Goal: Register for event/course

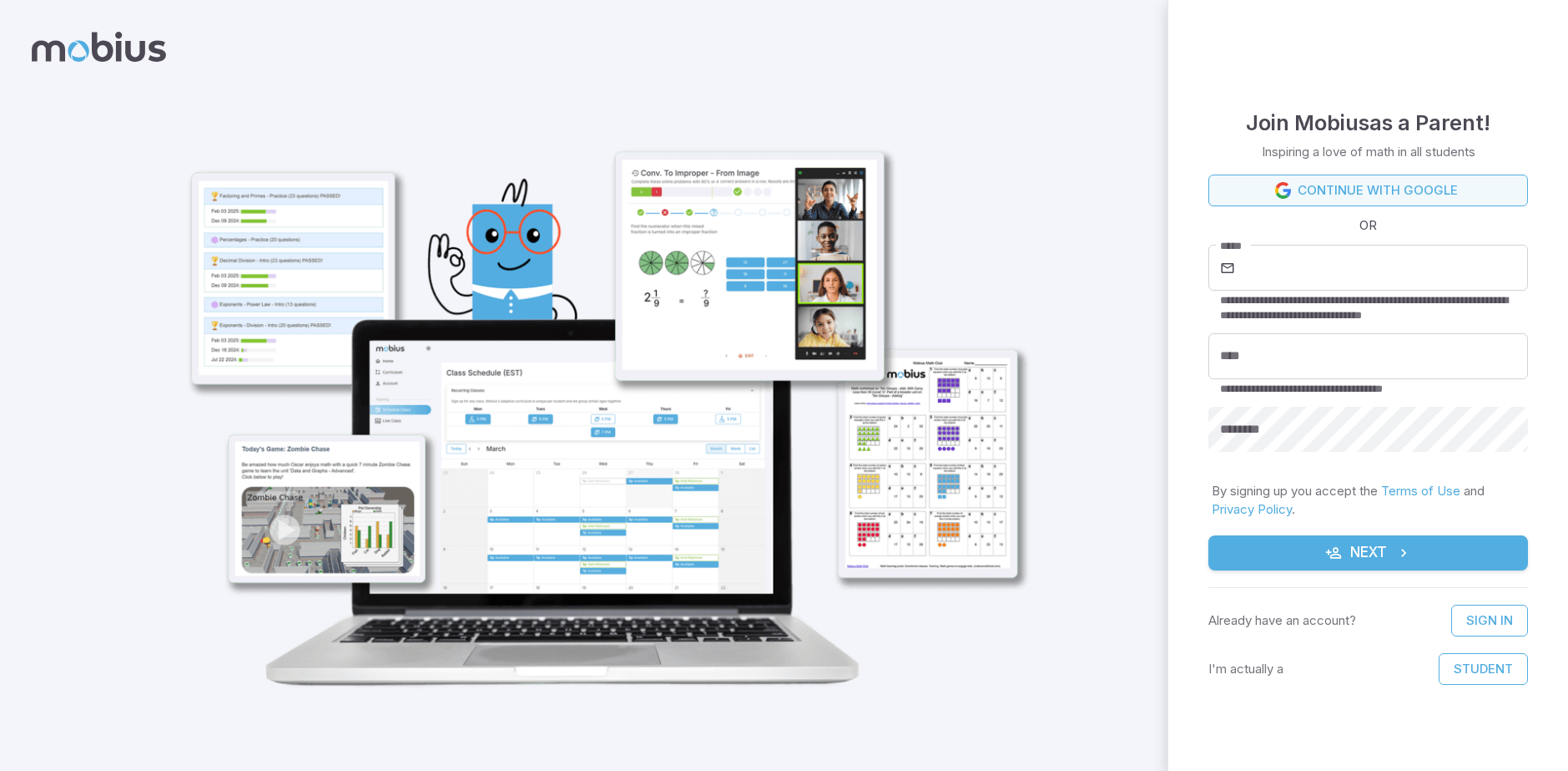
click at [1385, 190] on link "Continue with Google" at bounding box center [1368, 191] width 319 height 32
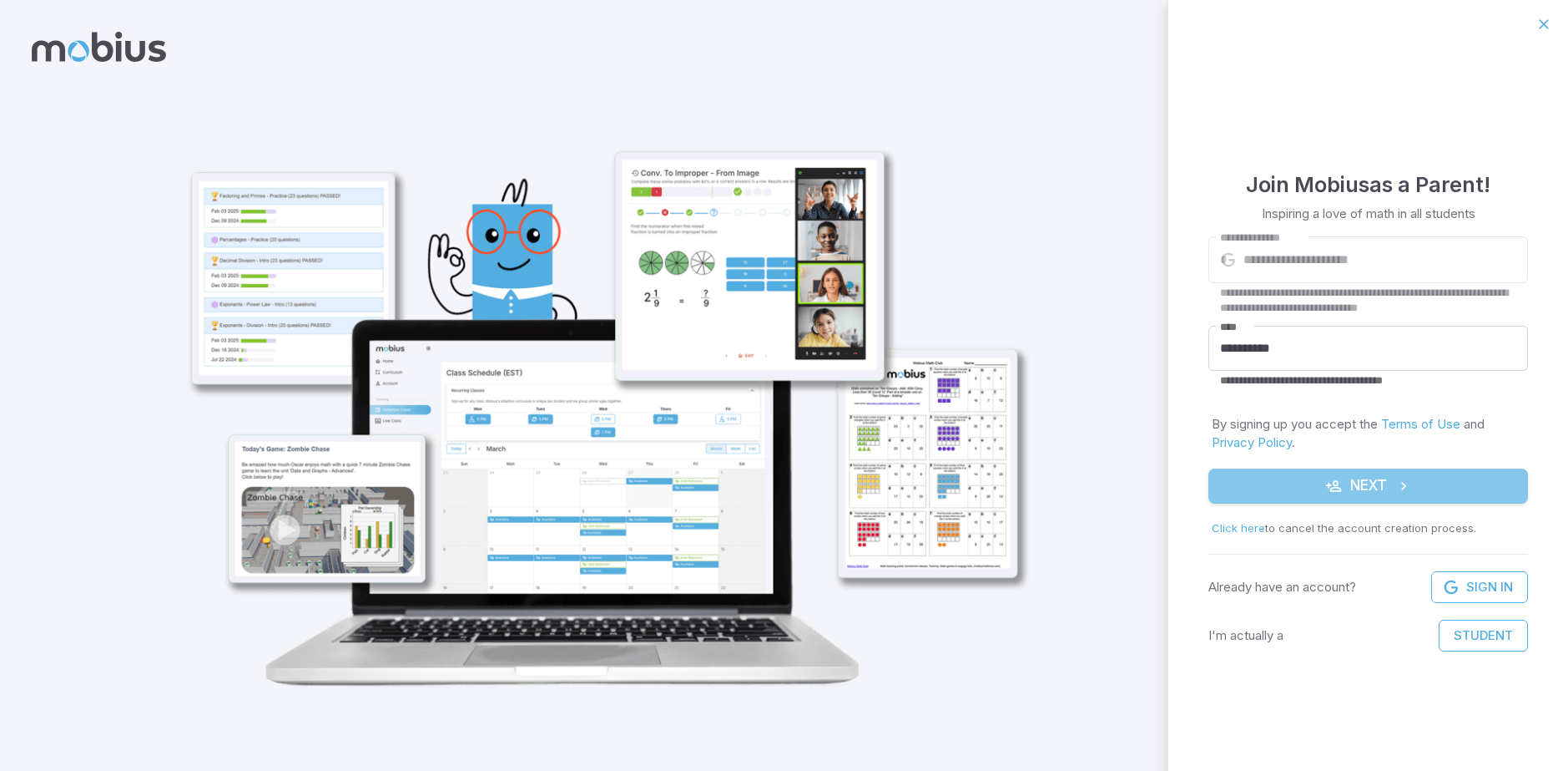
click at [1346, 497] on button "Next" at bounding box center [1368, 485] width 319 height 35
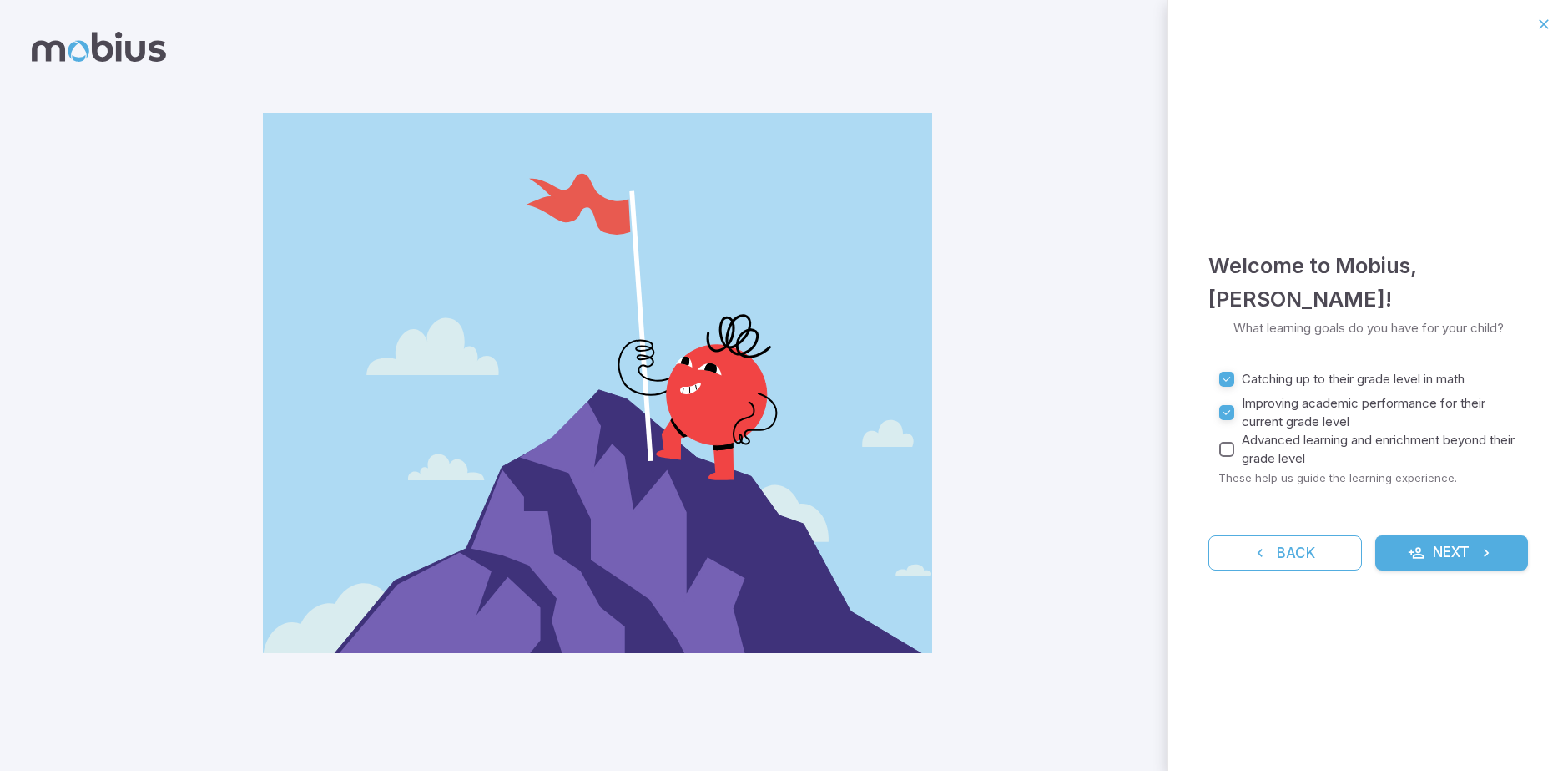
click at [1210, 447] on fieldset "Catching up to their grade level in math Improving academic performance for the…" at bounding box center [1368, 431] width 319 height 135
click at [1451, 541] on button "Next" at bounding box center [1452, 552] width 153 height 35
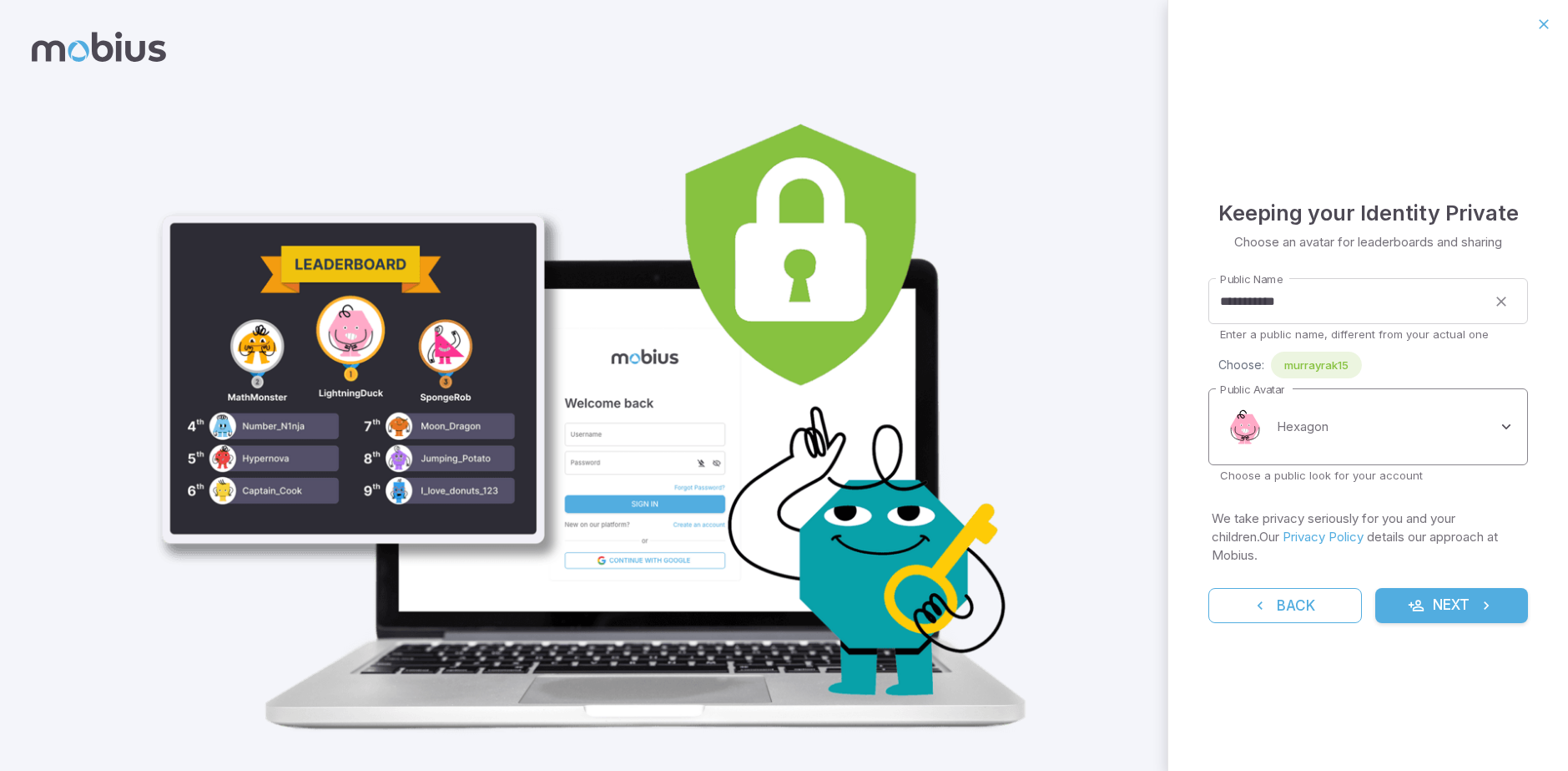
click at [1465, 453] on body "**********" at bounding box center [784, 400] width 1568 height 800
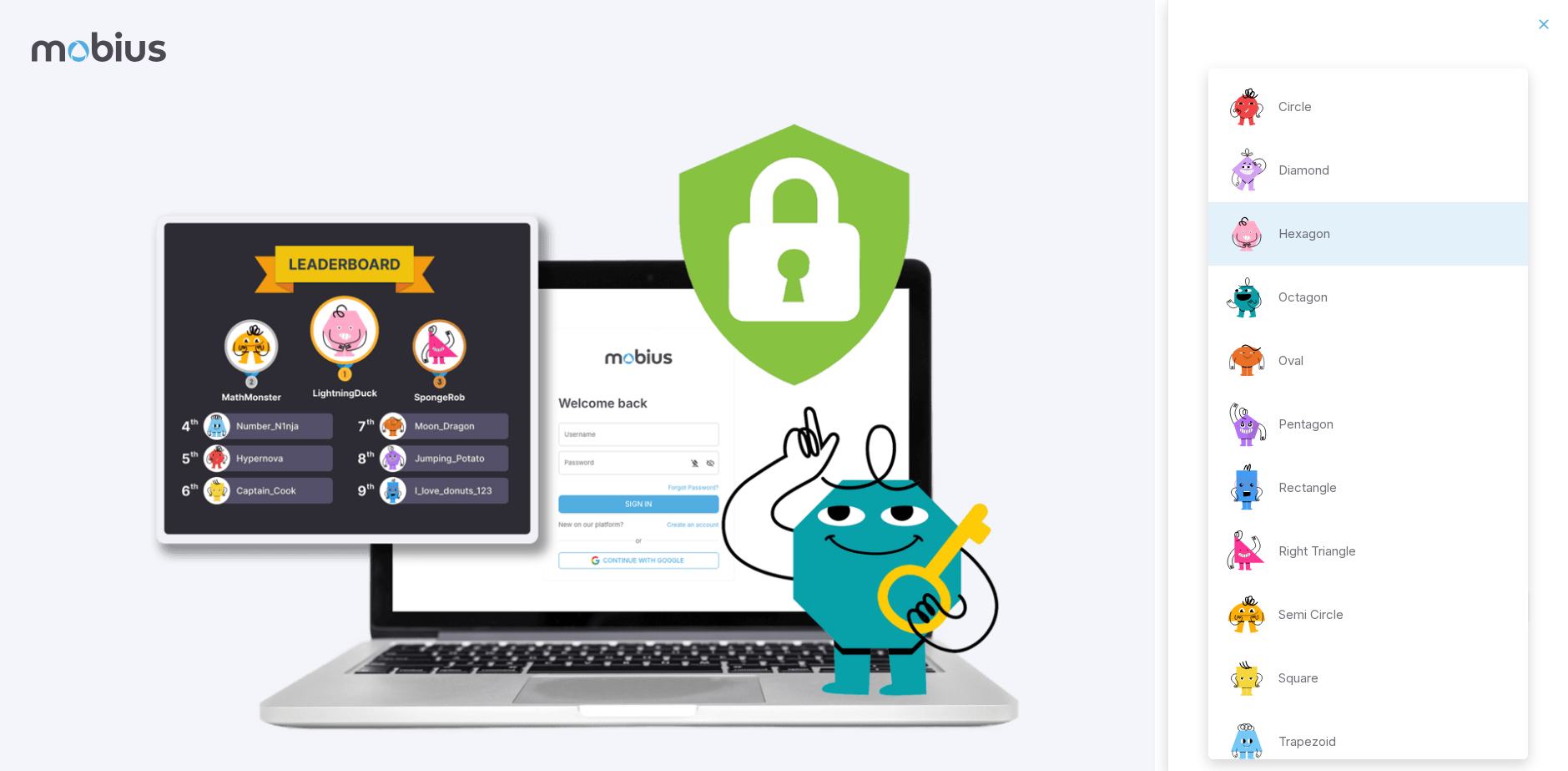
click at [1373, 297] on li "Octagon" at bounding box center [1368, 297] width 319 height 63
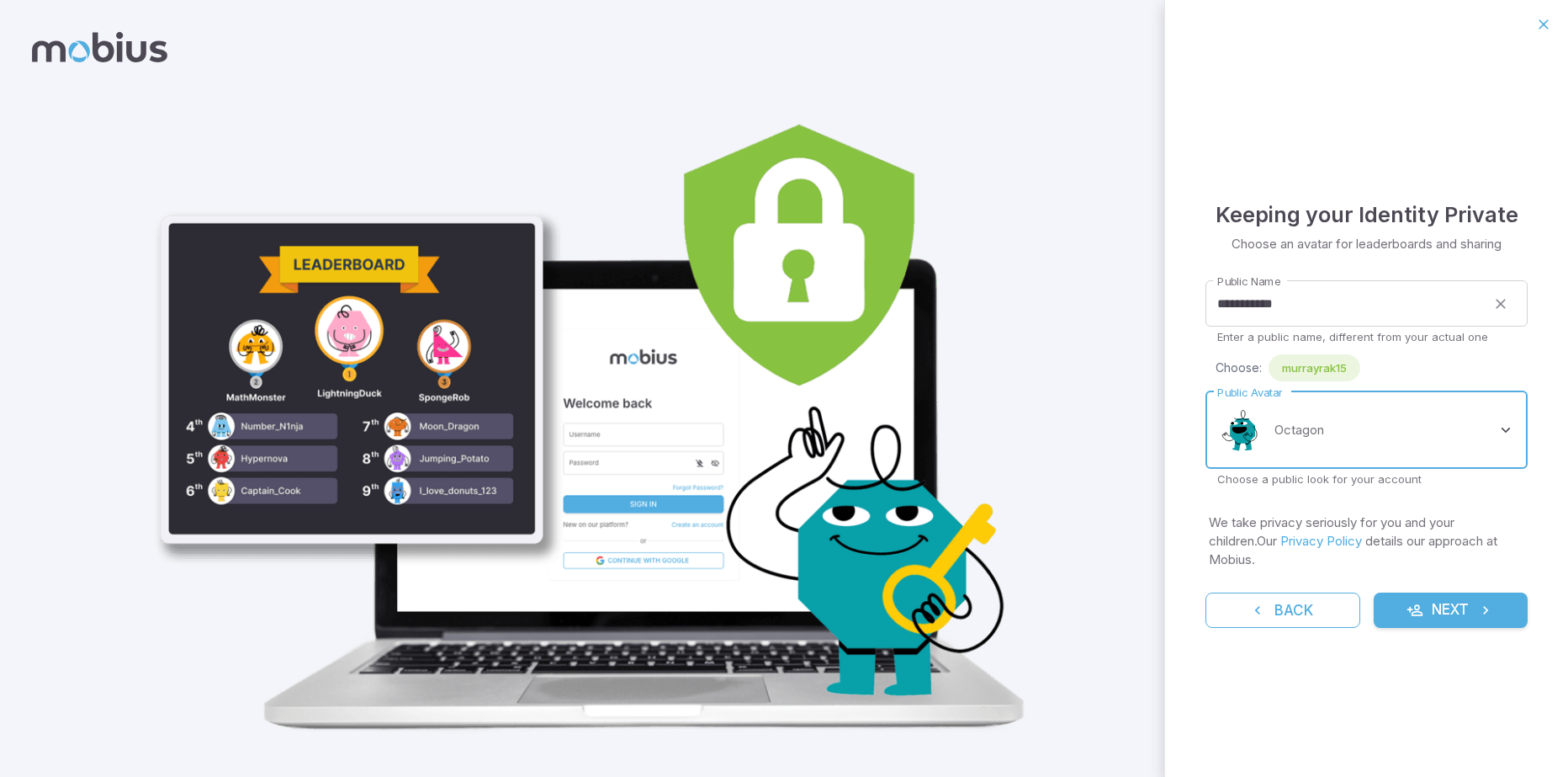
click at [1340, 455] on body "**********" at bounding box center [784, 400] width 1568 height 800
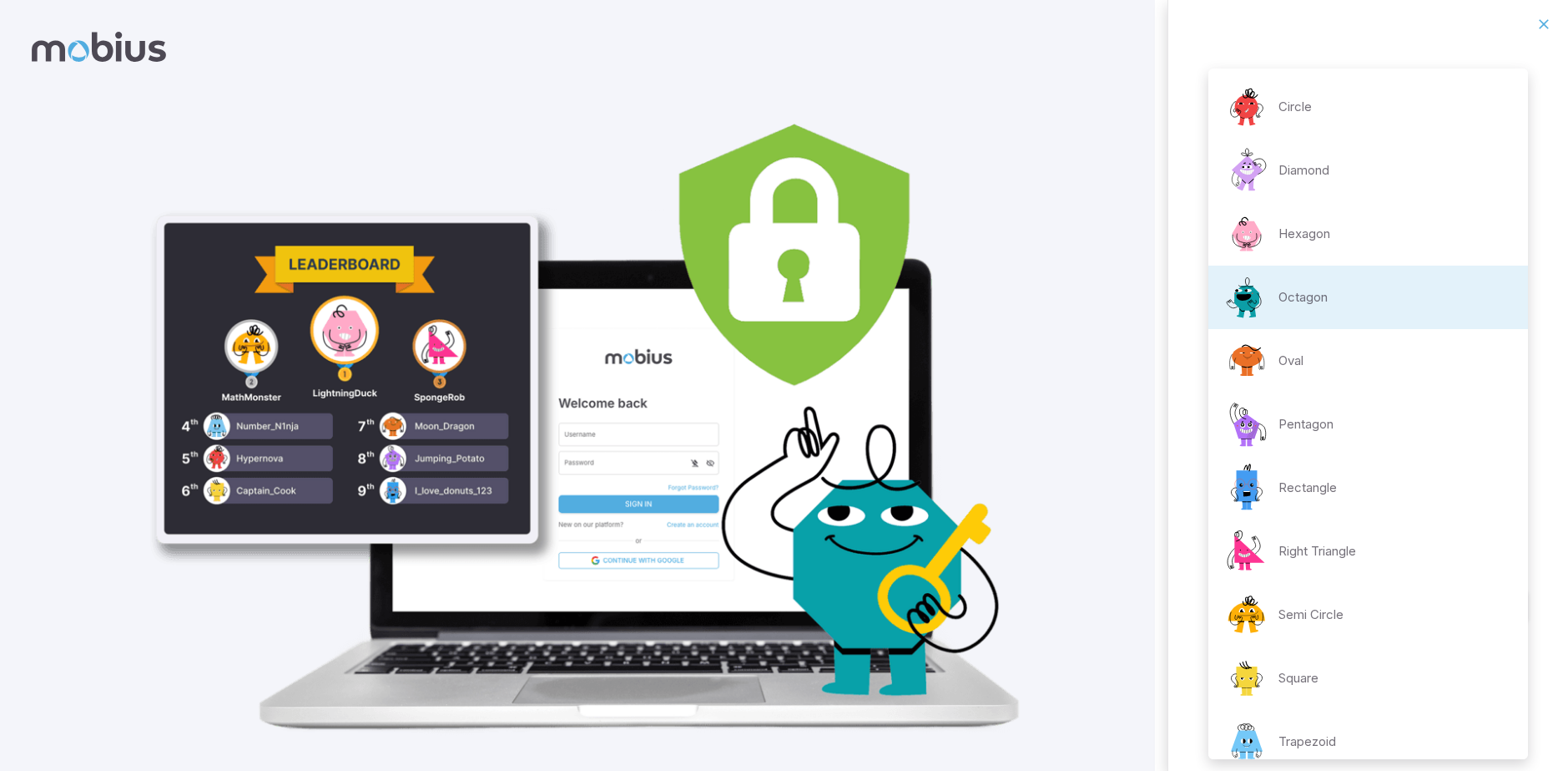
click at [1324, 365] on li "Oval" at bounding box center [1368, 361] width 319 height 63
type input "**********"
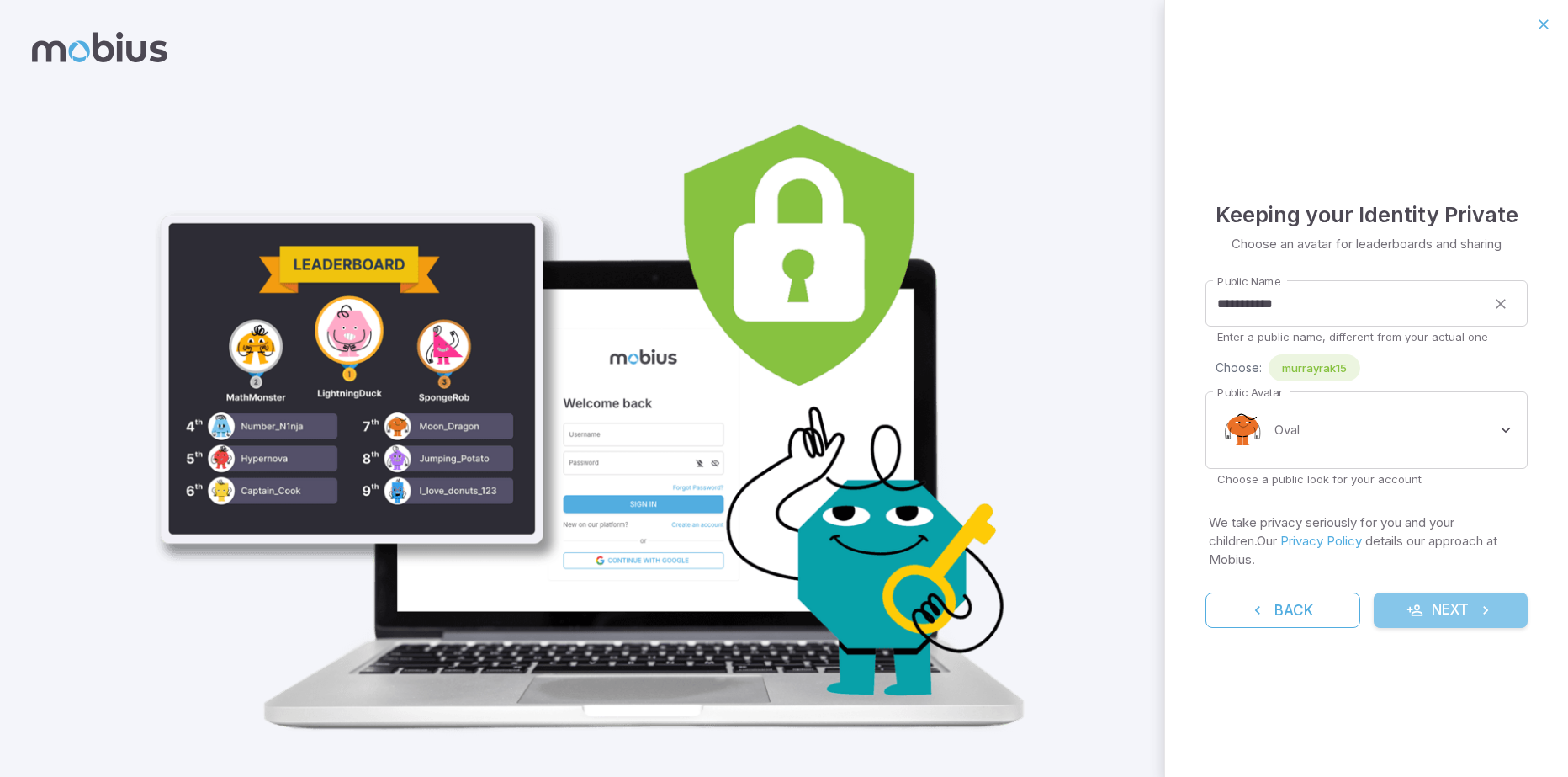
click at [1483, 593] on button "Next" at bounding box center [1451, 610] width 155 height 35
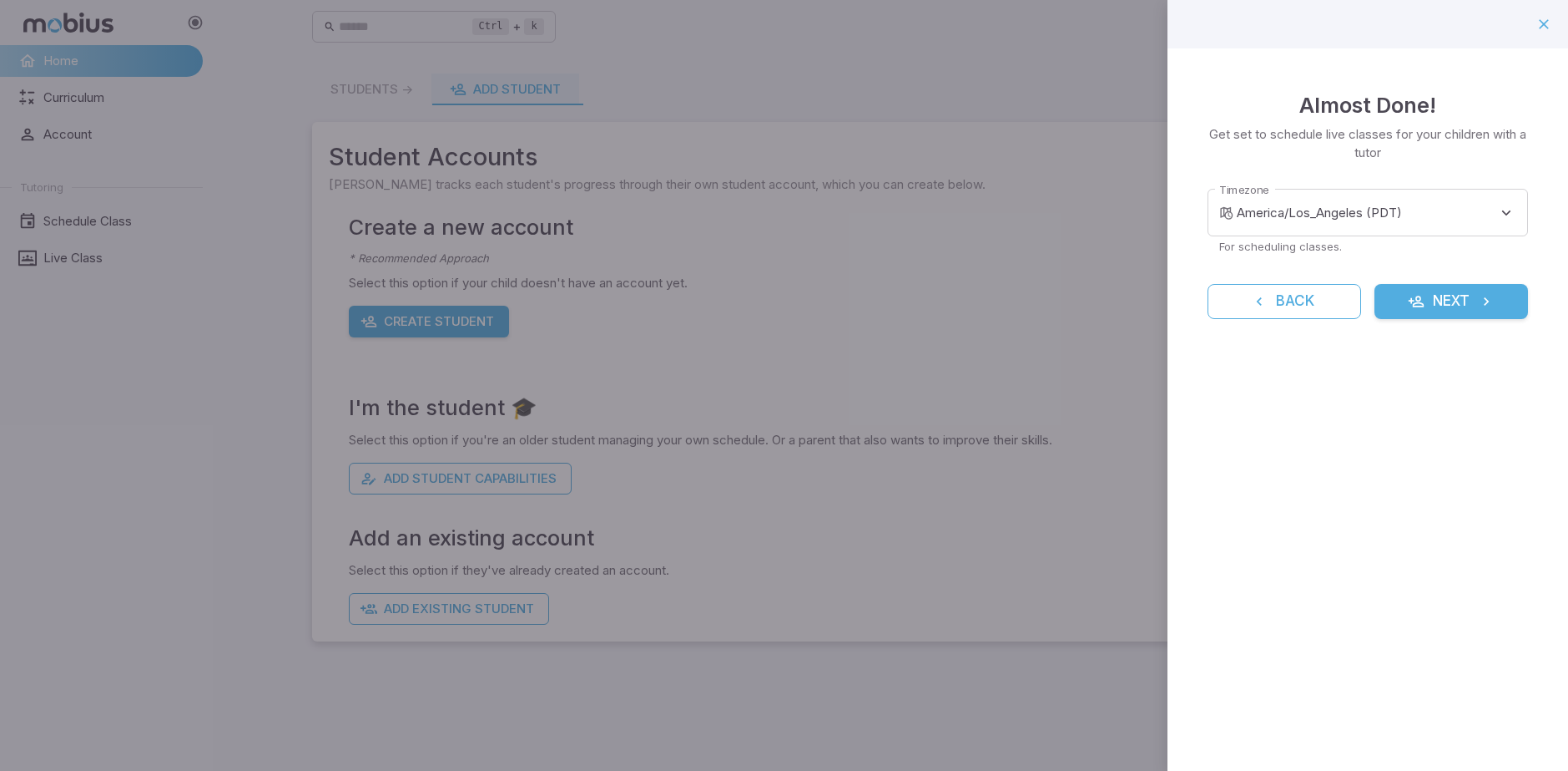
click at [1389, 295] on button "Next" at bounding box center [1451, 301] width 153 height 35
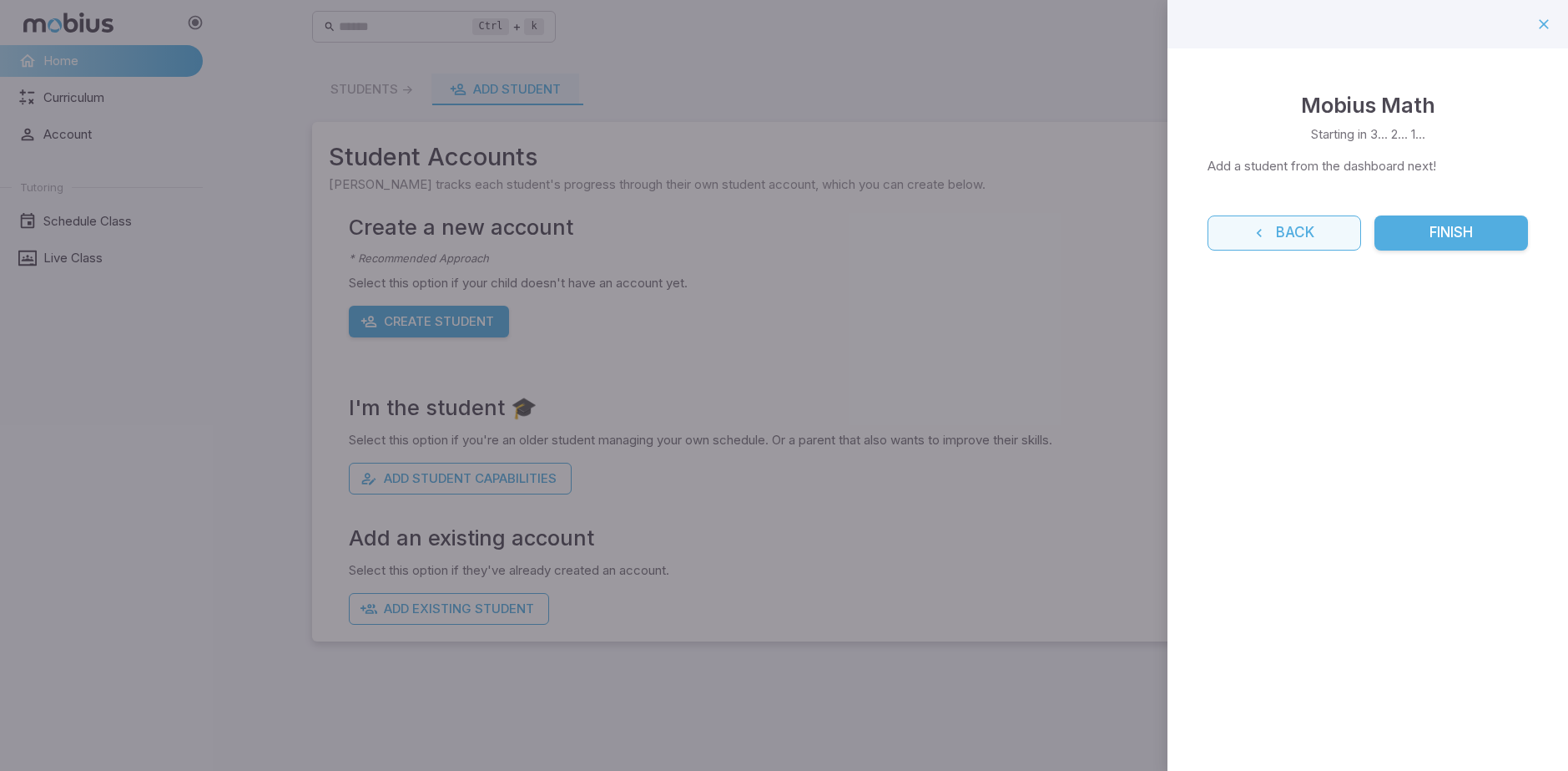
click at [1325, 241] on button "Back" at bounding box center [1284, 232] width 153 height 35
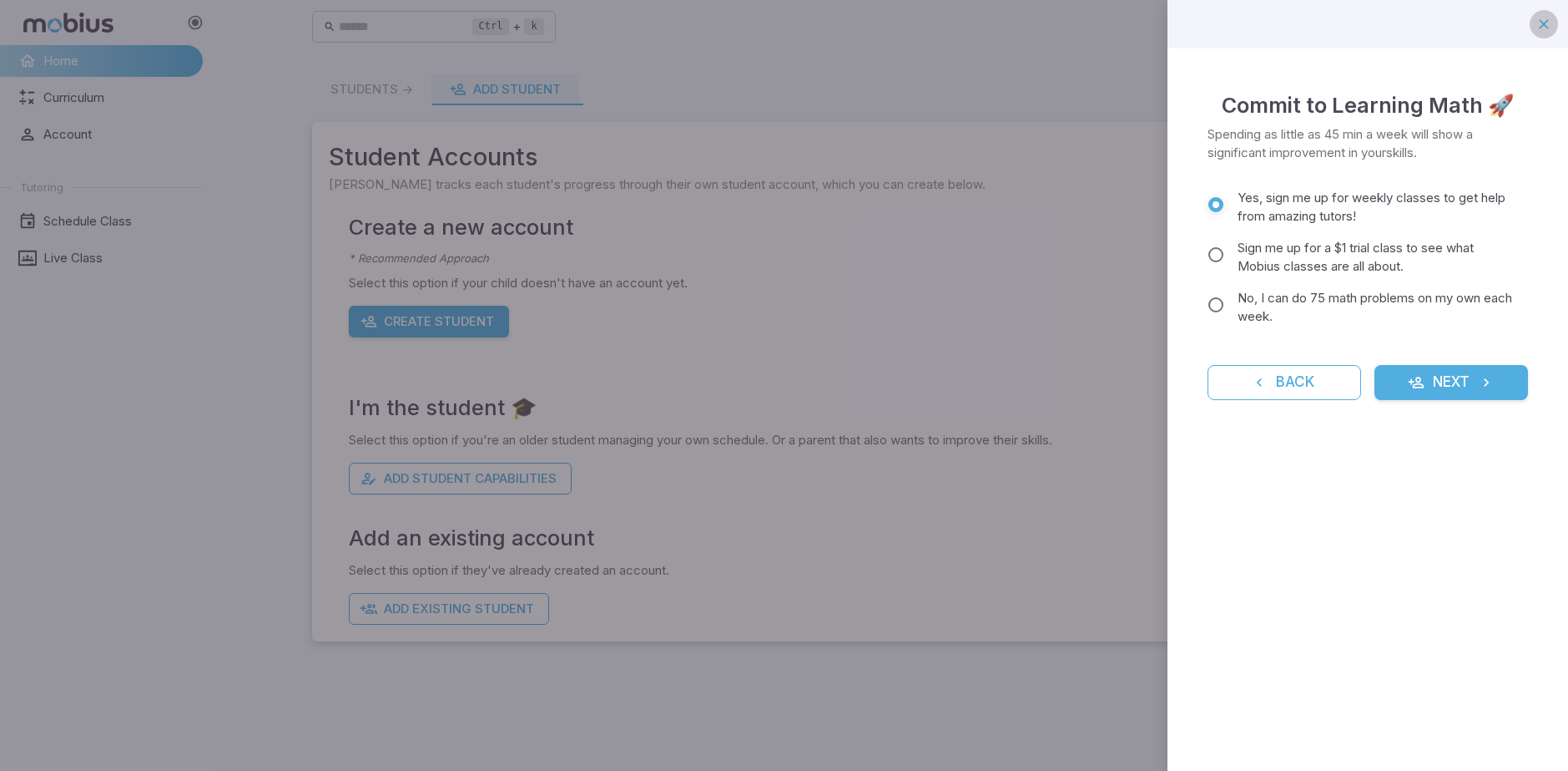
click at [1540, 20] on icon "button" at bounding box center [1543, 24] width 17 height 17
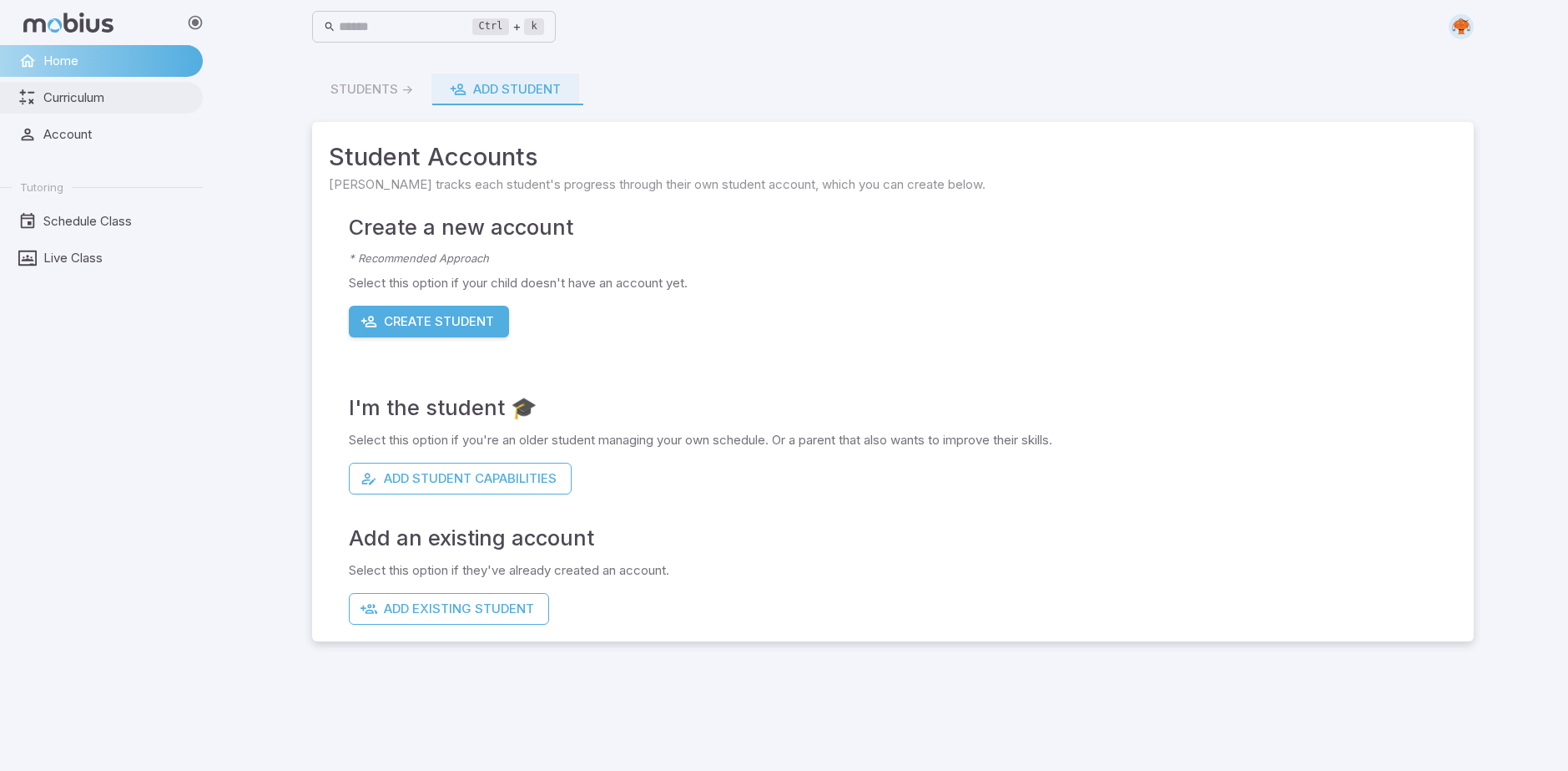
click at [126, 94] on span "Curriculum" at bounding box center [118, 97] width 148 height 19
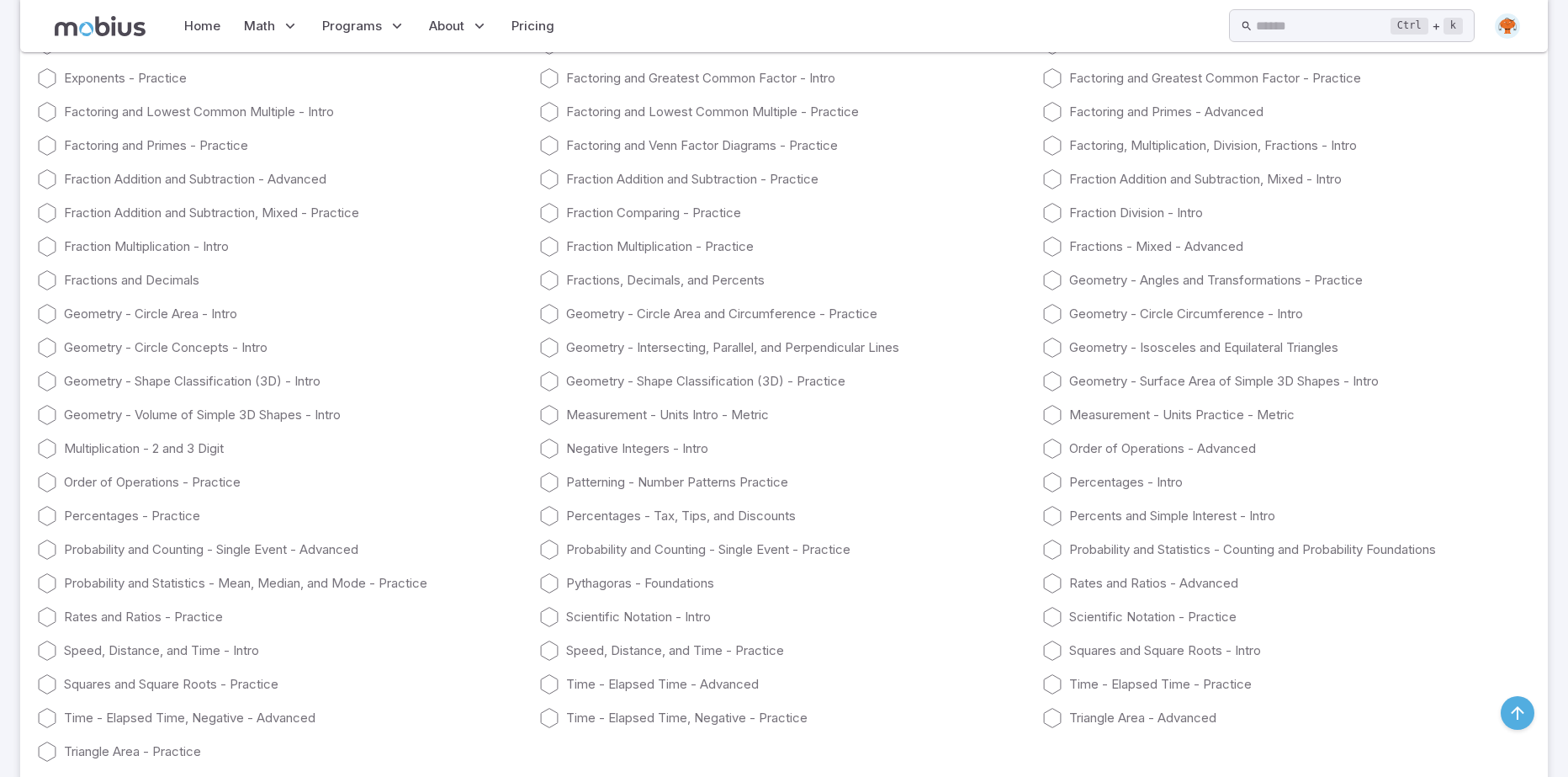
scroll to position [4627, 0]
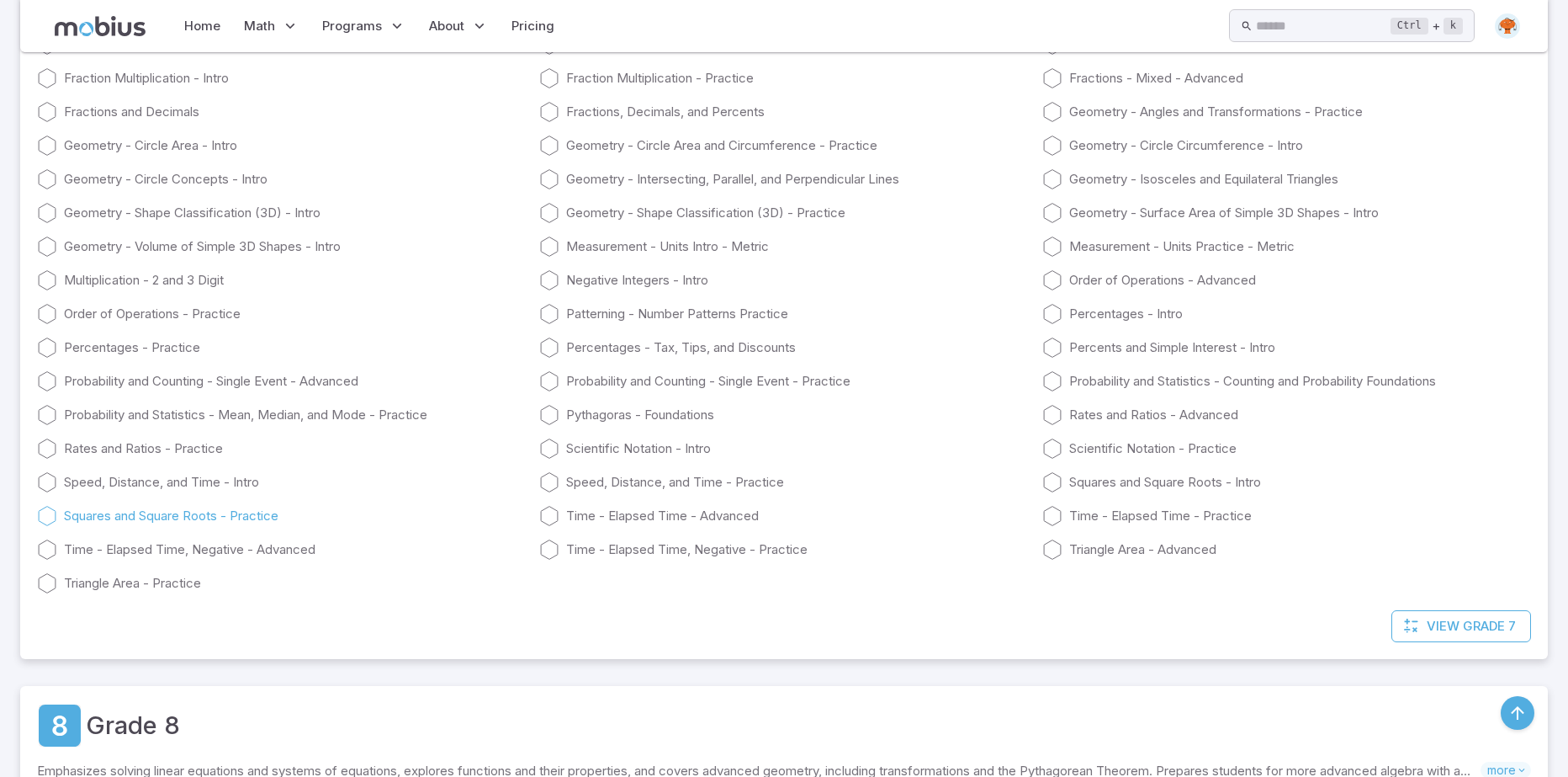
click at [44, 515] on icon at bounding box center [47, 515] width 20 height 20
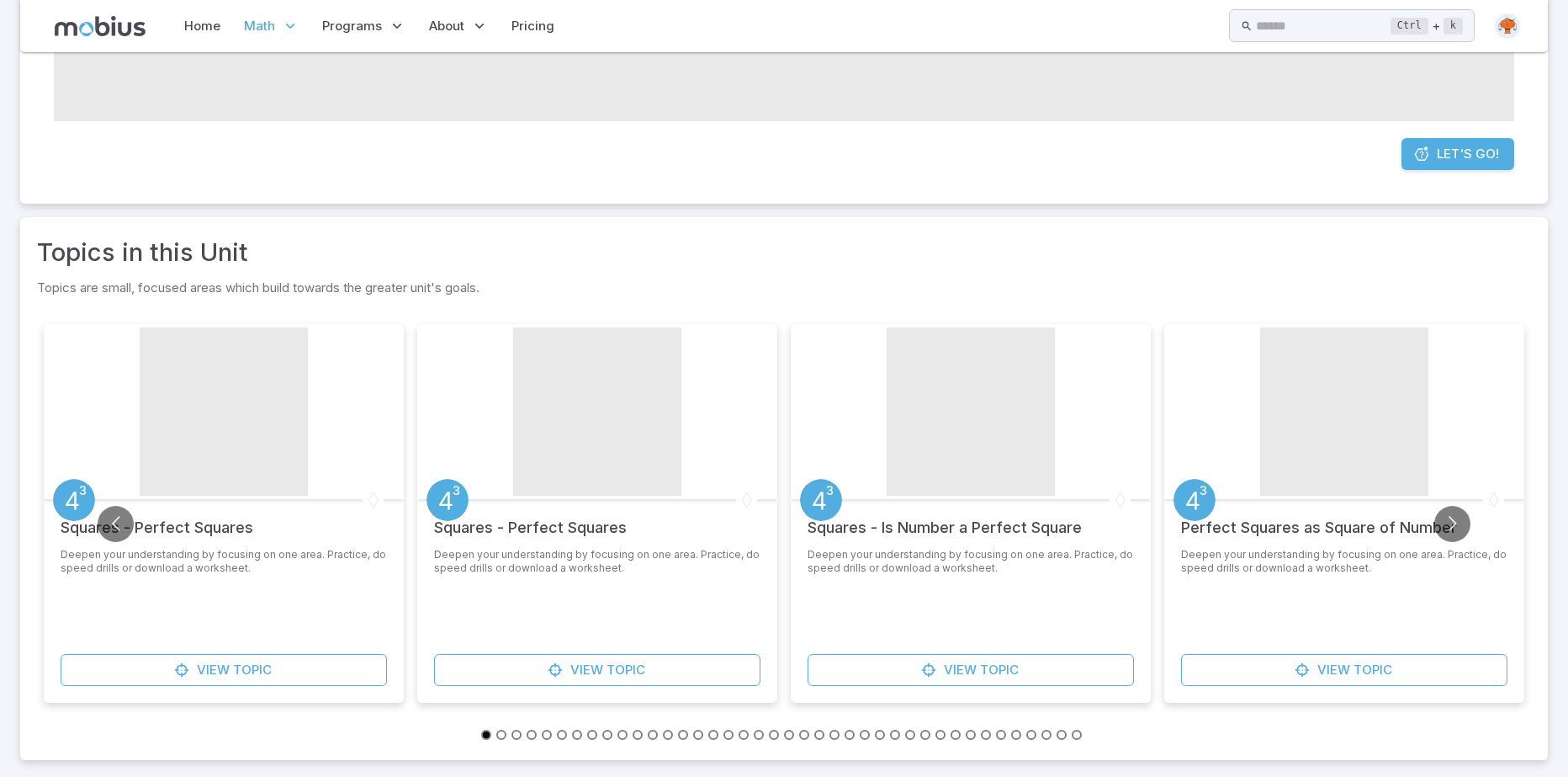
scroll to position [317, 0]
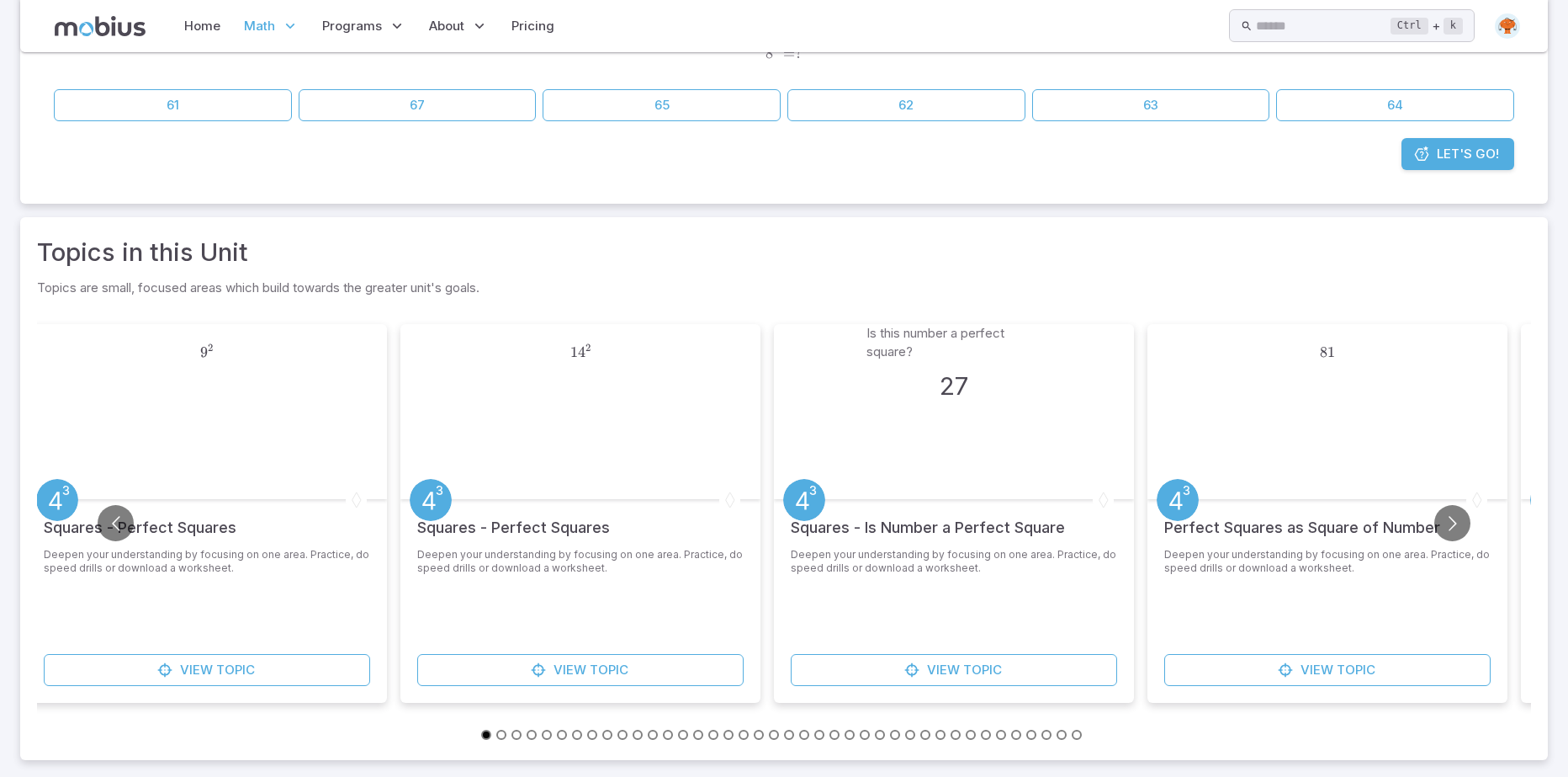
drag, startPoint x: 599, startPoint y: 493, endPoint x: 576, endPoint y: 495, distance: 23.1
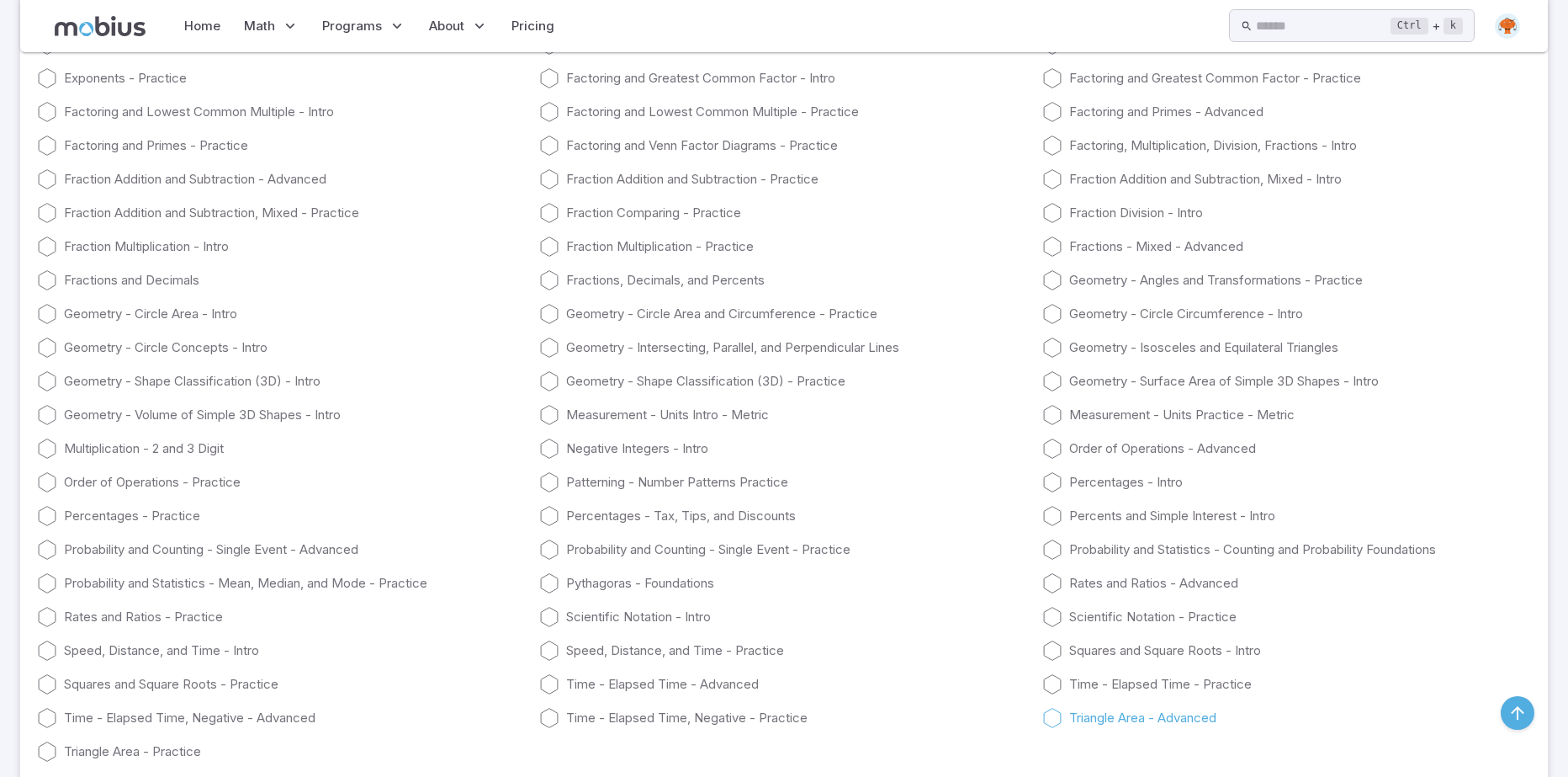
scroll to position [4375, 0]
